Goal: Find contact information: Find contact information

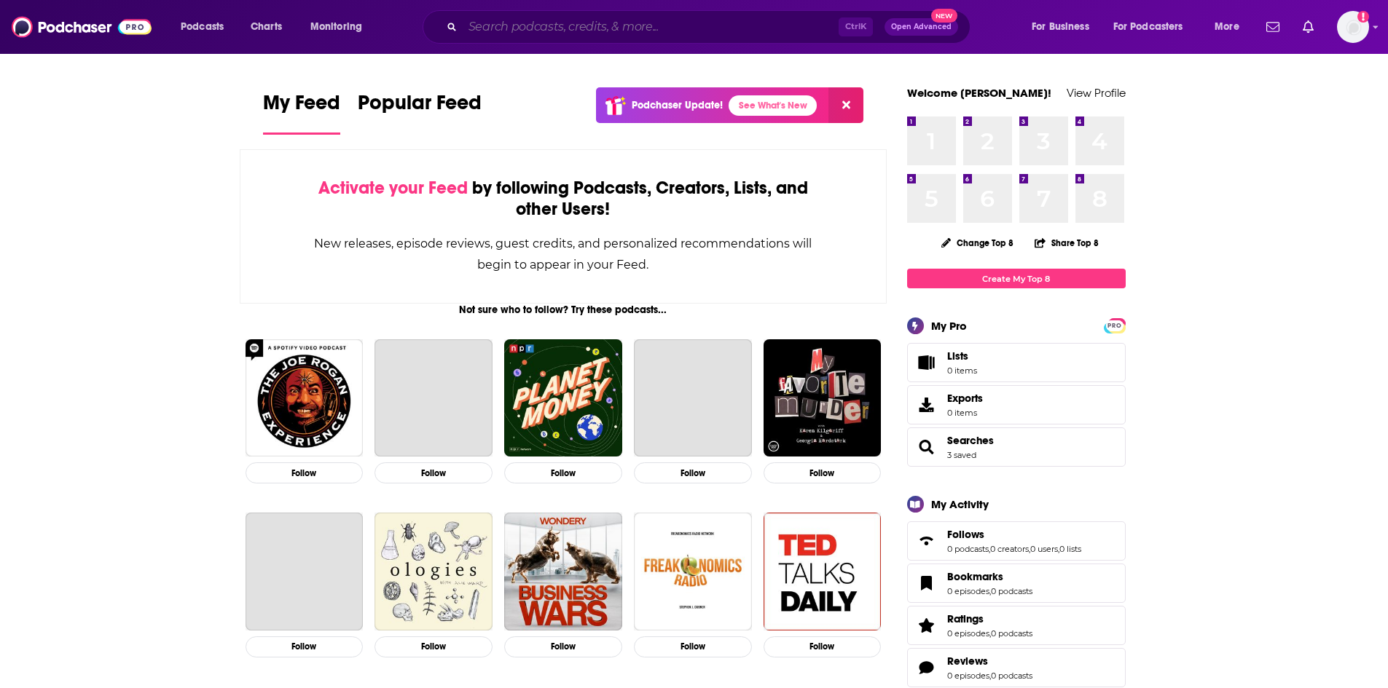
click at [657, 17] on input "Search podcasts, credits, & more..." at bounding box center [651, 26] width 376 height 23
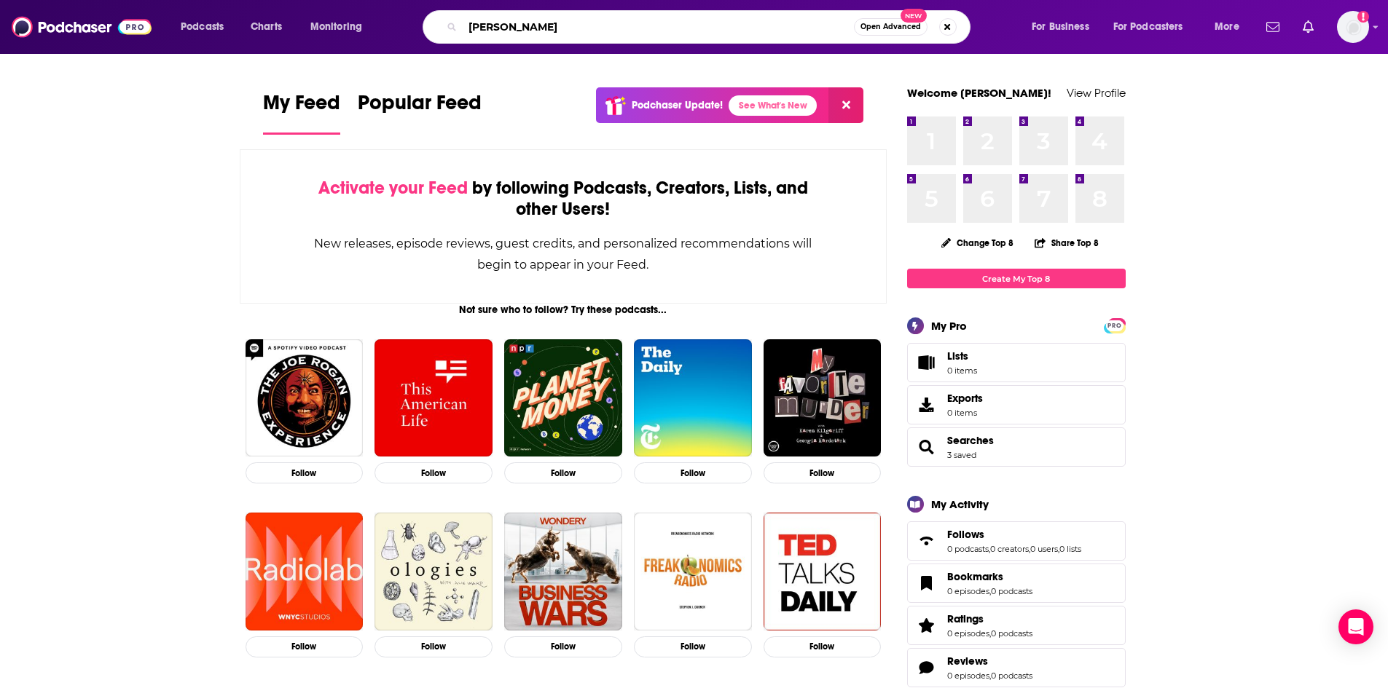
type input "[PERSON_NAME]"
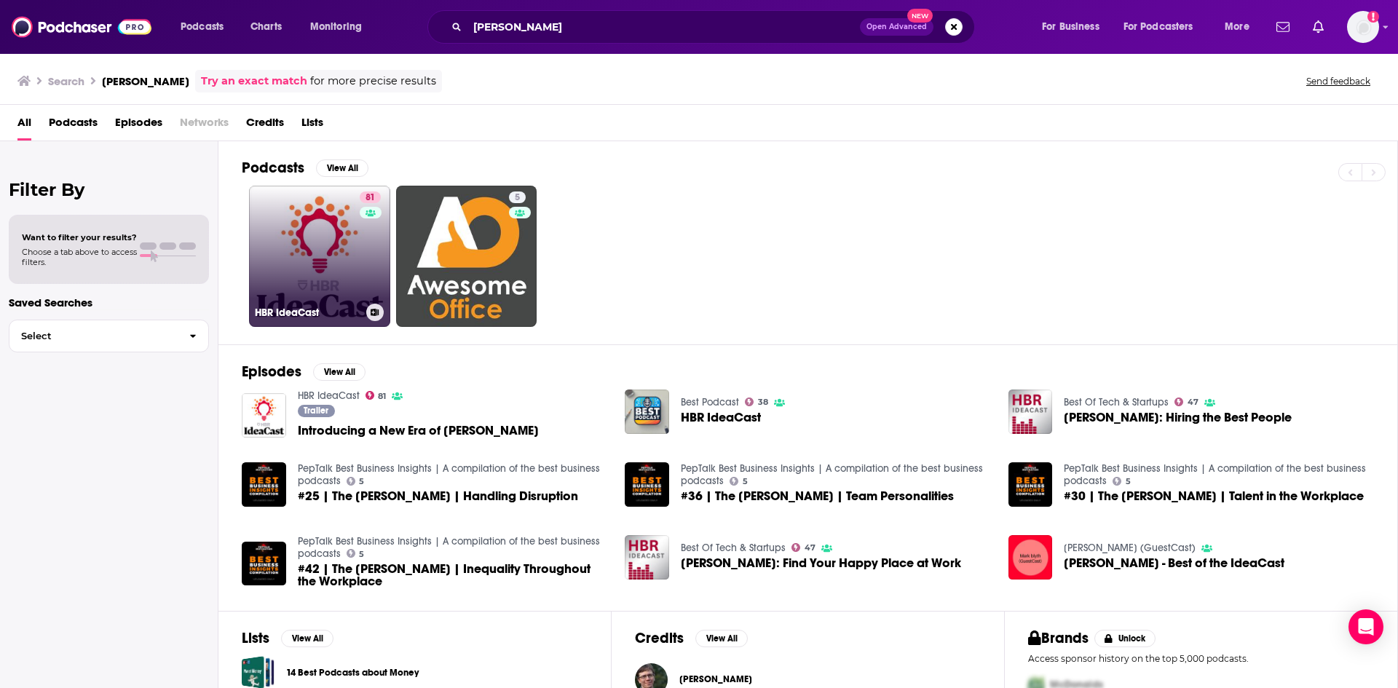
click at [318, 253] on link "81 [PERSON_NAME]" at bounding box center [319, 256] width 141 height 141
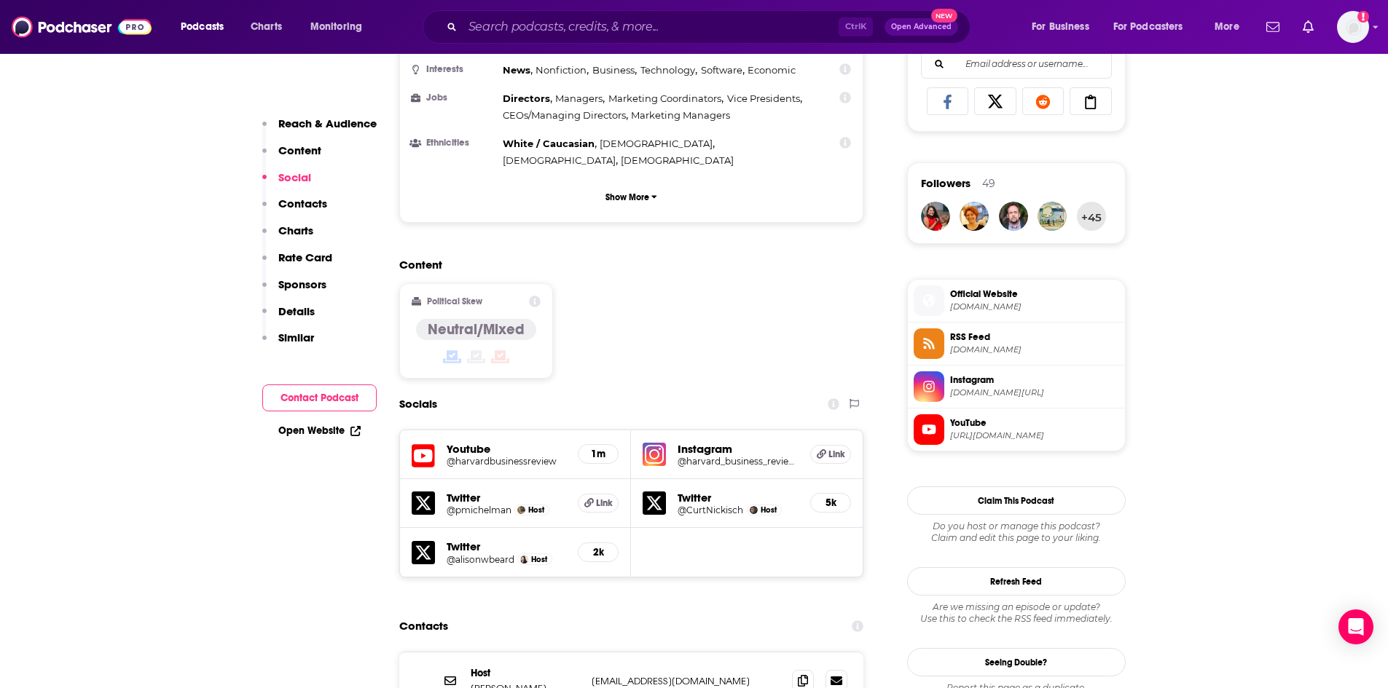
scroll to position [1165, 0]
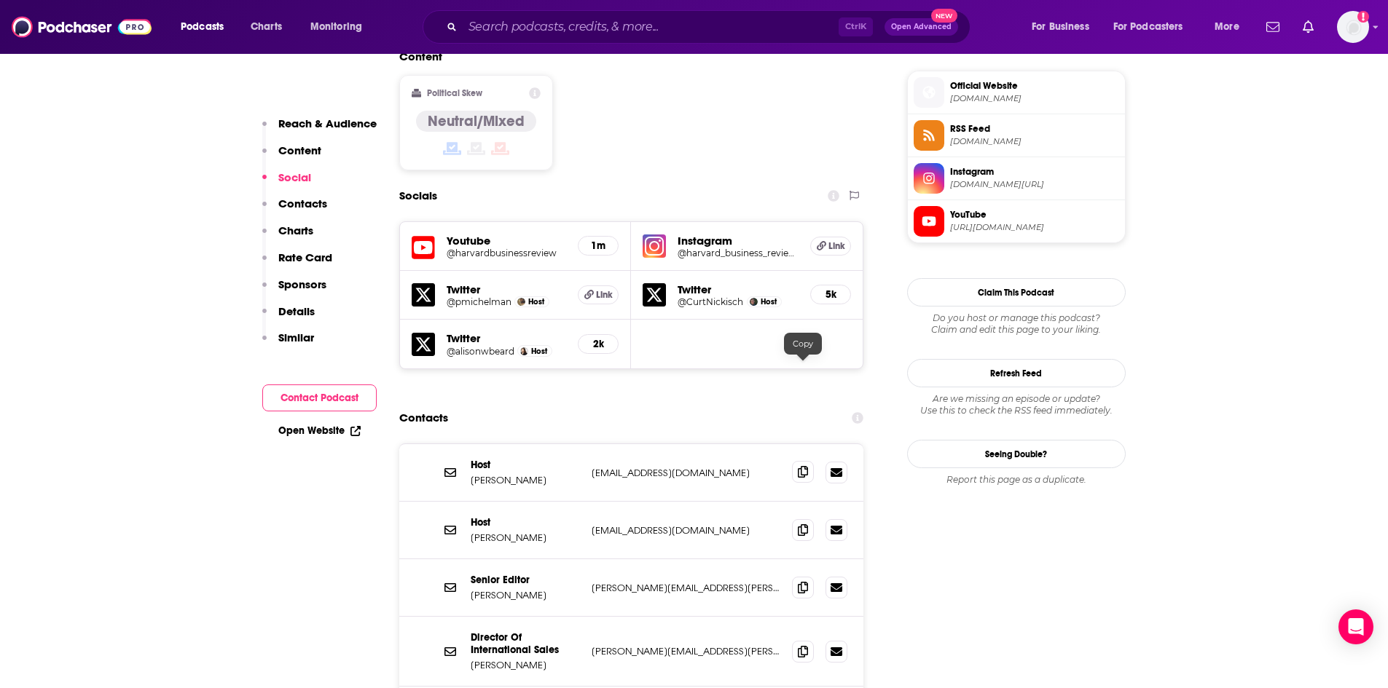
click at [795, 461] on span at bounding box center [803, 472] width 22 height 22
click at [806, 524] on icon at bounding box center [803, 530] width 10 height 12
drag, startPoint x: 337, startPoint y: 580, endPoint x: 326, endPoint y: 576, distance: 11.5
